Goal: Check status: Check status

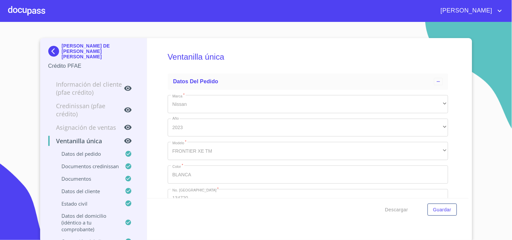
click at [15, 11] on div at bounding box center [26, 11] width 37 height 22
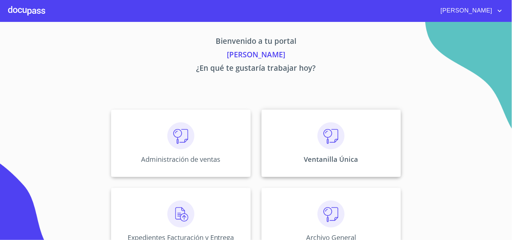
click at [347, 164] on div "Ventanilla Única" at bounding box center [331, 144] width 139 height 68
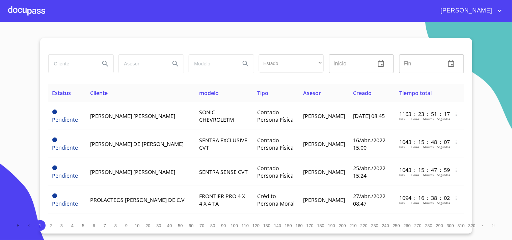
click at [86, 64] on input "search" at bounding box center [72, 64] width 46 height 18
type input "[PERSON_NAME]"
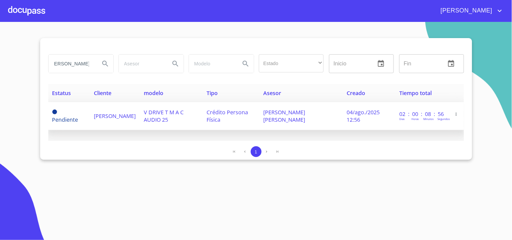
click at [210, 126] on td "Crédito Persona Física" at bounding box center [231, 116] width 57 height 28
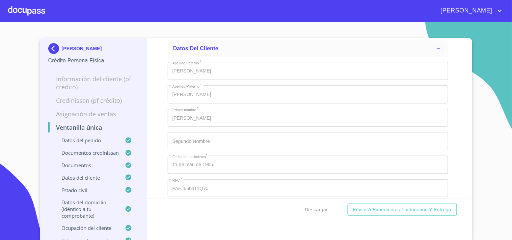
scroll to position [2724, 0]
click at [32, 9] on div at bounding box center [26, 11] width 37 height 22
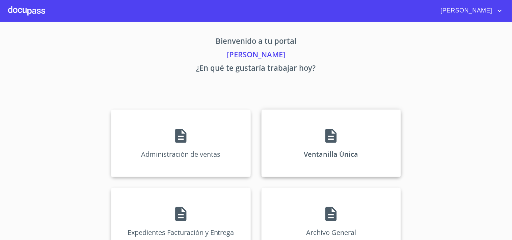
click at [304, 118] on div "Ventanilla Única" at bounding box center [331, 144] width 139 height 68
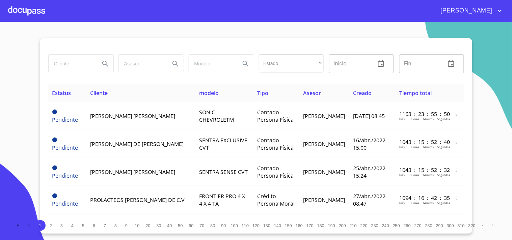
click at [85, 61] on input "search" at bounding box center [72, 64] width 46 height 18
type input "N"
type input "[PERSON_NAME]"
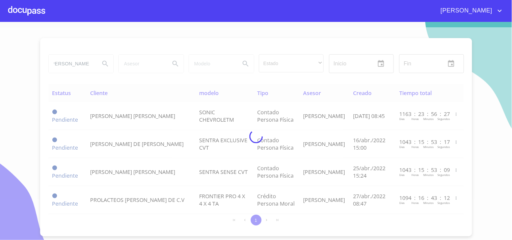
scroll to position [0, 0]
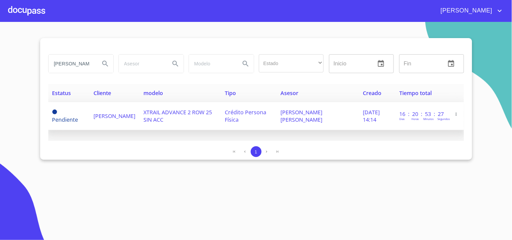
click at [221, 110] on td "XTRAIL ADVANCE 2 ROW 25 SIN ACC" at bounding box center [179, 116] width 81 height 28
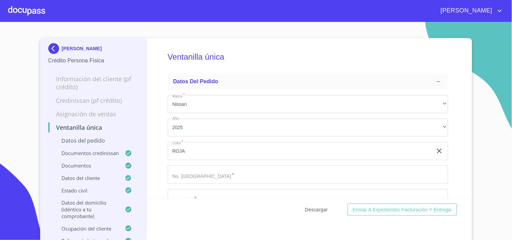
click at [318, 204] on div "Descargar Enviar a Expedientes Facturación y Entrega" at bounding box center [308, 209] width 322 height 23
click at [43, 11] on div at bounding box center [26, 11] width 37 height 22
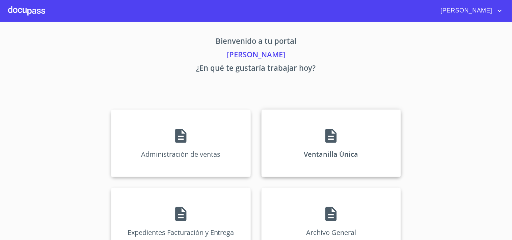
click at [318, 134] on div "Ventanilla Única" at bounding box center [331, 144] width 139 height 68
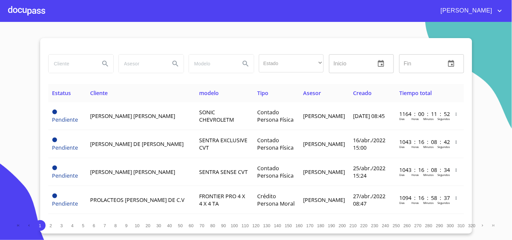
click at [63, 66] on input "search" at bounding box center [72, 64] width 46 height 18
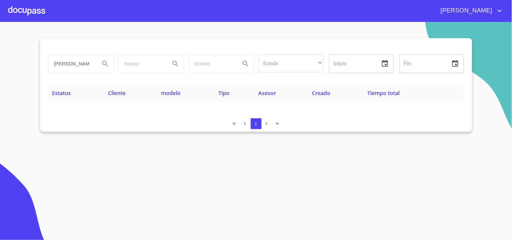
type input "J"
type input "[PERSON_NAME]"
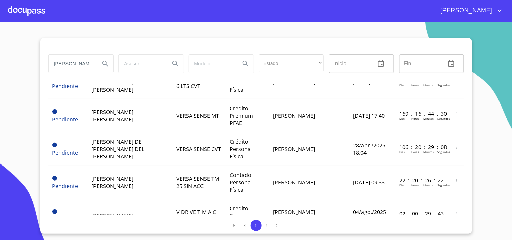
scroll to position [150, 0]
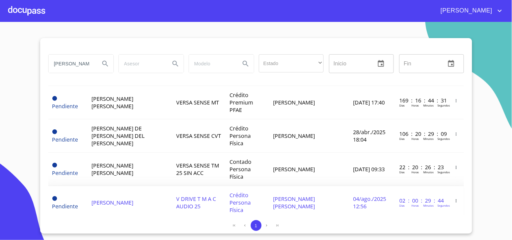
click at [186, 195] on span "V DRIVE T M A C AUDIO 25" at bounding box center [196, 202] width 40 height 15
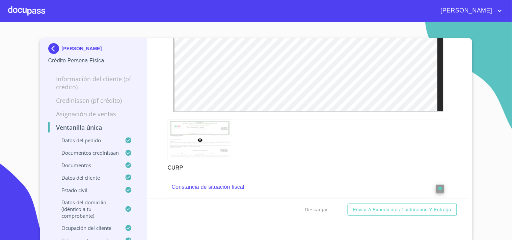
scroll to position [1837, 0]
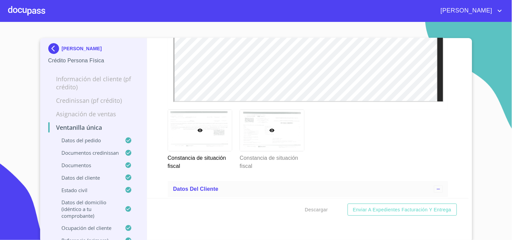
click at [257, 132] on div at bounding box center [272, 130] width 64 height 41
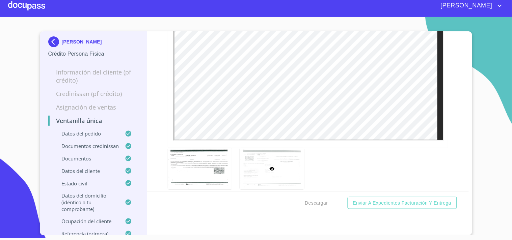
scroll to position [1973, 0]
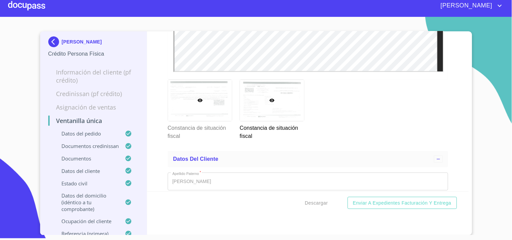
click at [209, 106] on div at bounding box center [200, 100] width 64 height 41
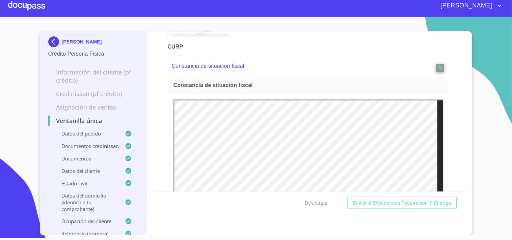
scroll to position [1748, 0]
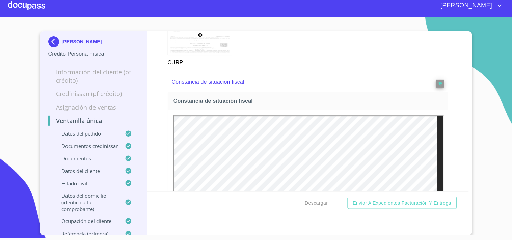
click at [406, 101] on span "Constancia de situación fiscal" at bounding box center [309, 101] width 272 height 7
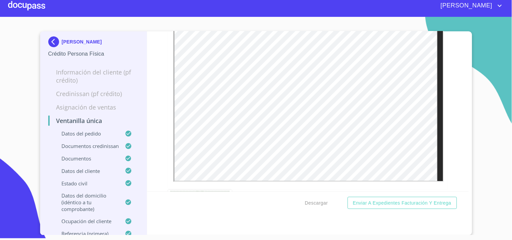
scroll to position [1561, 0]
click at [22, 9] on div at bounding box center [26, 6] width 37 height 22
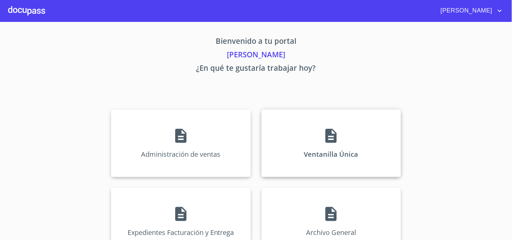
click at [357, 128] on div "Ventanilla Única" at bounding box center [331, 144] width 139 height 68
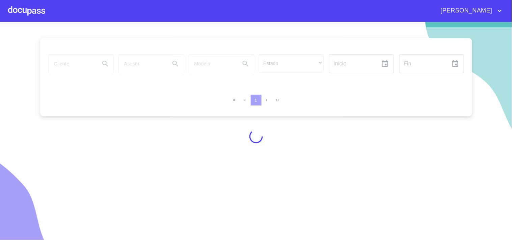
click at [261, 38] on div at bounding box center [256, 136] width 512 height 218
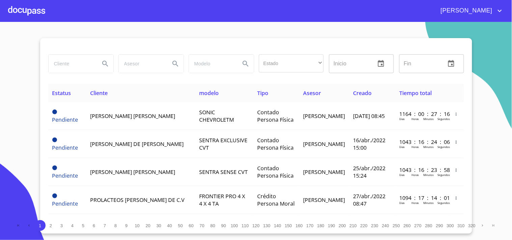
click at [78, 62] on input "search" at bounding box center [72, 64] width 46 height 18
type input "[PERSON_NAME]"
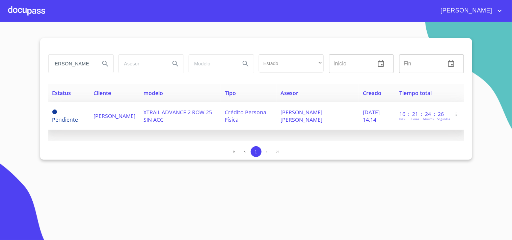
scroll to position [0, 0]
click at [211, 124] on td "XTRAIL ADVANCE 2 ROW 25 SIN ACC" at bounding box center [179, 116] width 81 height 28
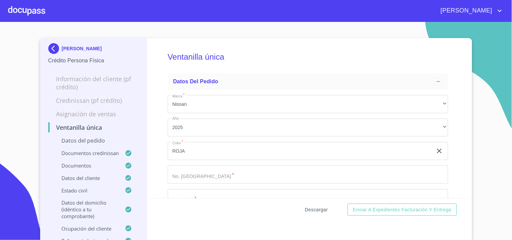
click at [324, 212] on span "Descargar" at bounding box center [316, 210] width 23 height 8
click at [20, 15] on div at bounding box center [26, 11] width 37 height 22
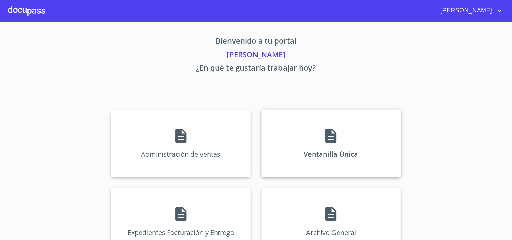
click at [287, 155] on div "Ventanilla Única" at bounding box center [331, 144] width 139 height 68
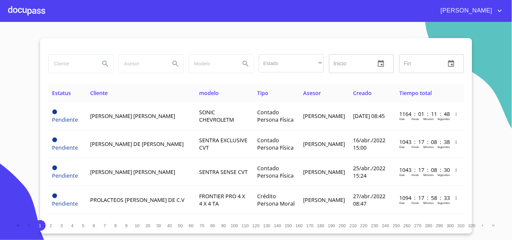
click at [79, 61] on input "search" at bounding box center [72, 64] width 46 height 18
type input "l"
type input "[PERSON_NAME] [PERSON_NAME]"
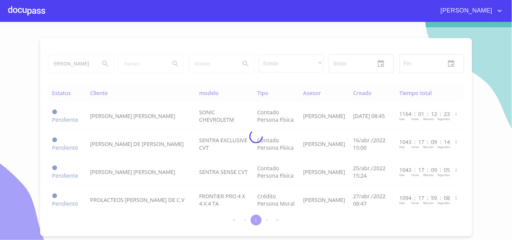
scroll to position [0, 0]
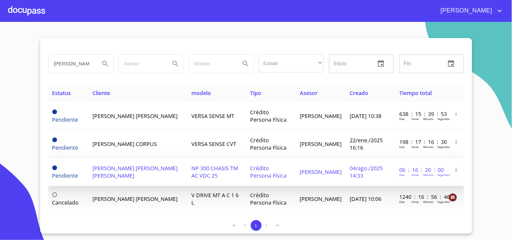
click at [250, 172] on span "Crédito Persona Física" at bounding box center [268, 172] width 36 height 15
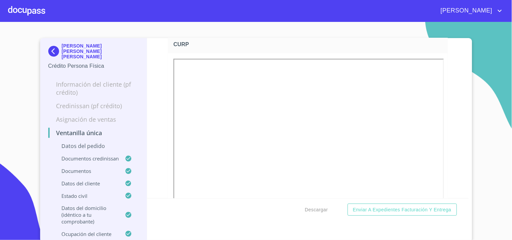
scroll to position [1762, 0]
